Goal: Navigation & Orientation: Find specific page/section

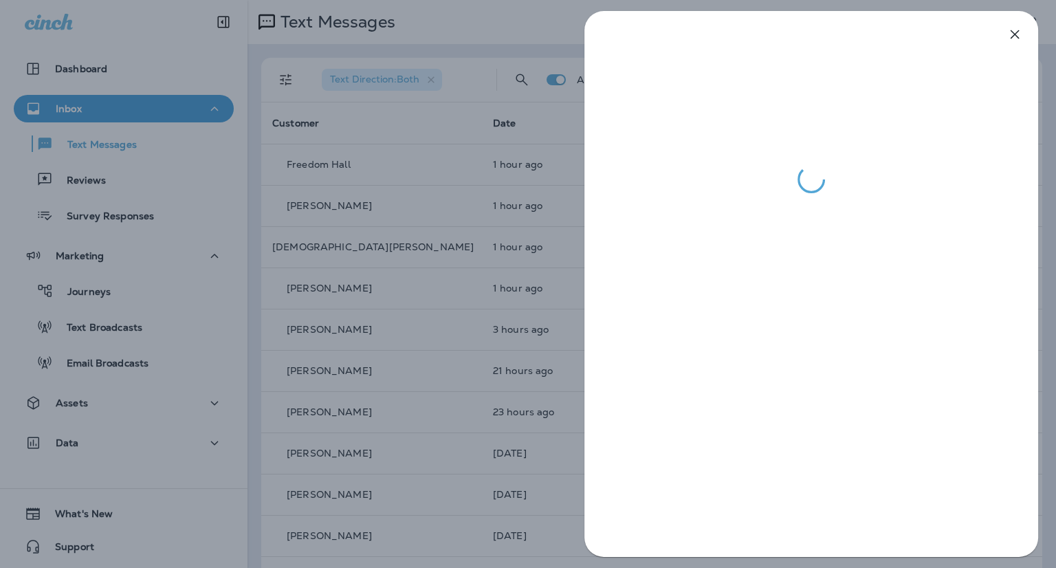
click at [414, 133] on div at bounding box center [528, 284] width 1056 height 568
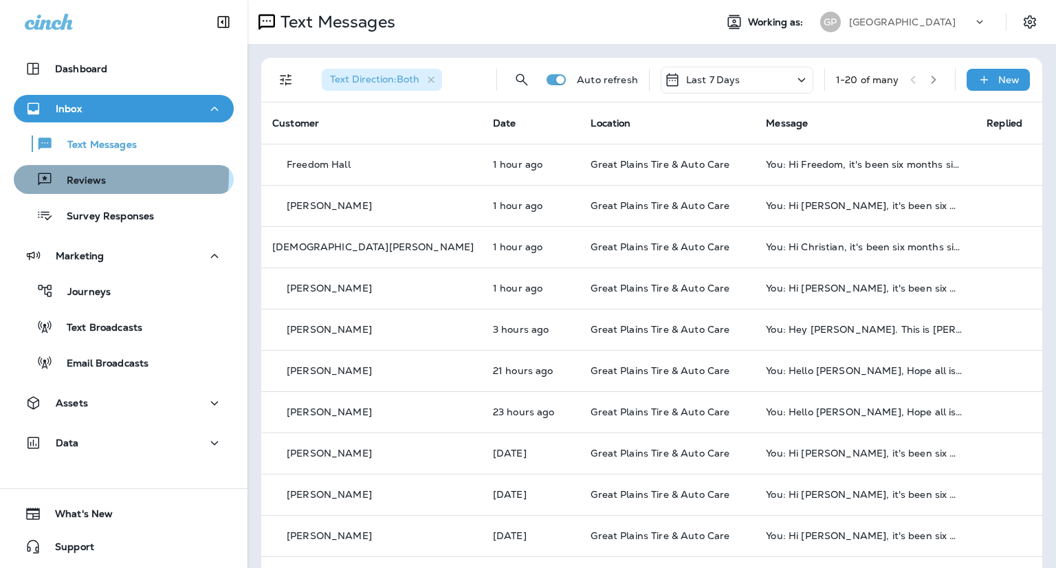
click at [71, 175] on p "Reviews" at bounding box center [79, 181] width 53 height 13
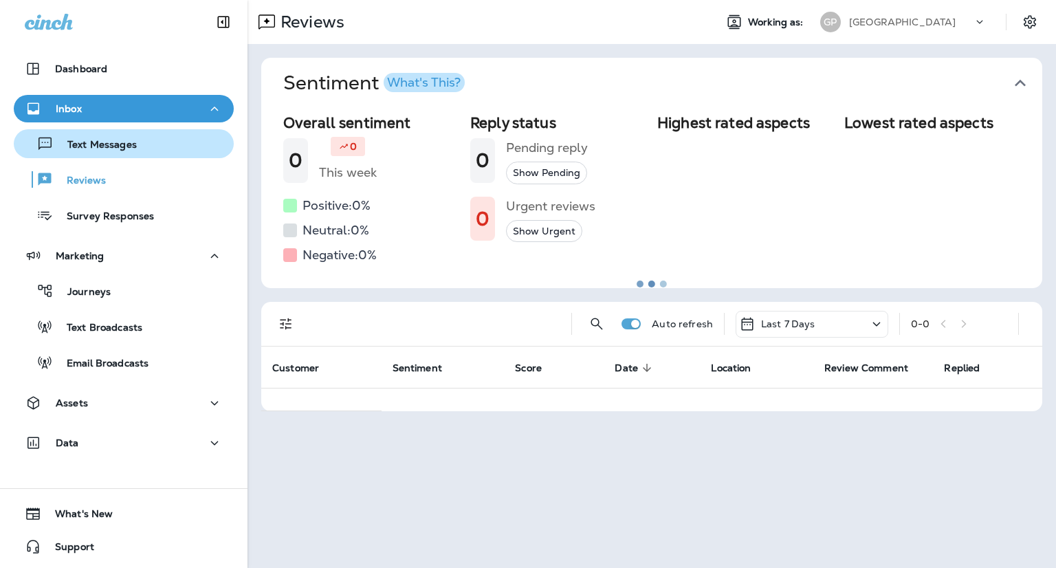
click at [96, 144] on p "Text Messages" at bounding box center [95, 145] width 83 height 13
